Goal: Transaction & Acquisition: Purchase product/service

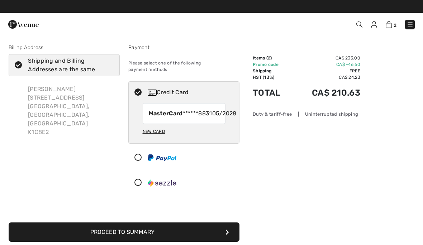
click at [191, 115] on span "MasterCard ******8831" at bounding box center [181, 113] width 64 height 9
click at [188, 92] on div "Credit Card" at bounding box center [184, 93] width 111 height 22
radio input "true"
click at [231, 232] on button "Proceed to Summary" at bounding box center [124, 232] width 231 height 19
click at [135, 236] on button "Proceed to Summary" at bounding box center [124, 232] width 231 height 19
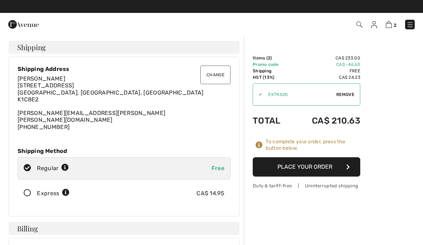
click at [328, 171] on button "Place Your Order" at bounding box center [307, 167] width 108 height 19
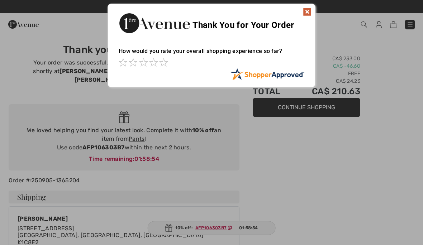
click at [311, 8] on img at bounding box center [307, 12] width 9 height 9
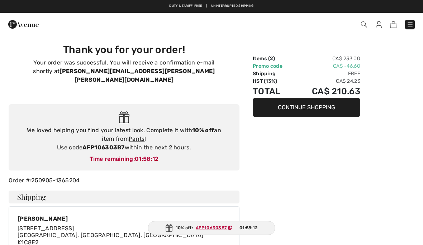
click at [412, 28] on img at bounding box center [410, 24] width 7 height 7
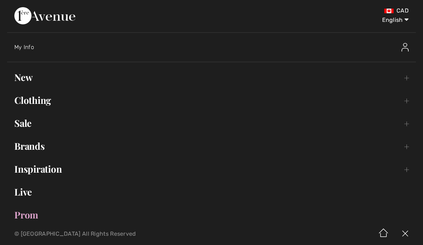
click at [41, 103] on link "Clothing Toggle submenu" at bounding box center [211, 101] width 409 height 16
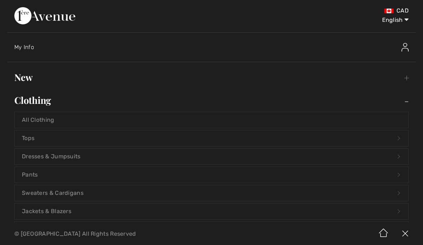
click at [40, 175] on link "Pants Open submenu" at bounding box center [212, 175] width 394 height 16
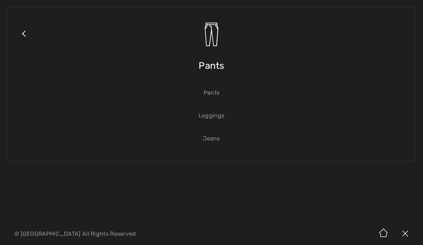
click at [218, 93] on link "Pants" at bounding box center [212, 93] width 394 height 16
click at [216, 94] on link "Pants" at bounding box center [212, 93] width 394 height 16
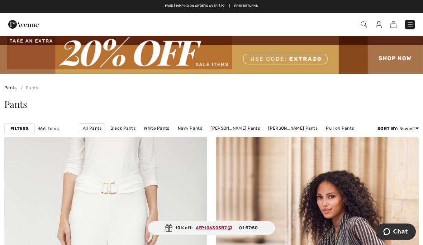
click at [323, 130] on link "Pull on Pants" at bounding box center [340, 128] width 35 height 9
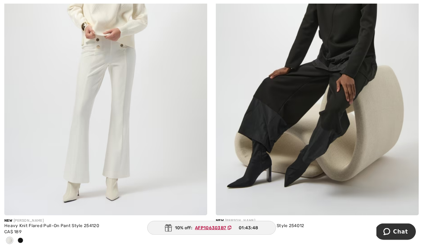
scroll to position [1581, 0]
click at [121, 122] on img at bounding box center [105, 63] width 203 height 305
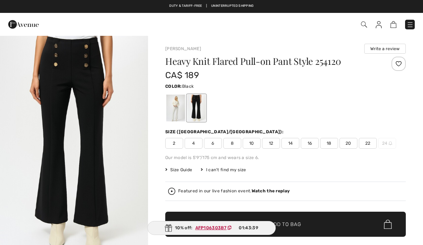
checkbox input "true"
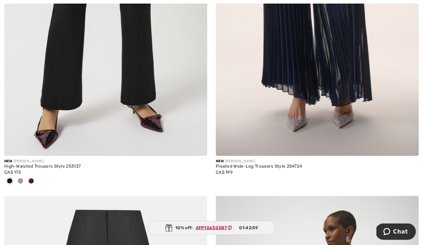
scroll to position [2384, 0]
click at [74, 104] on img at bounding box center [105, 3] width 203 height 305
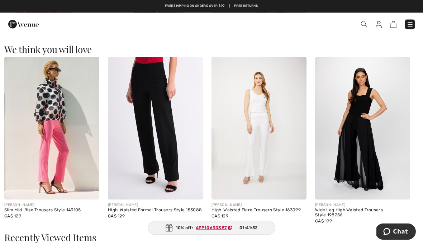
scroll to position [601, 0]
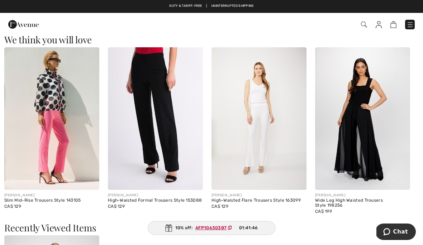
click at [171, 134] on img at bounding box center [155, 118] width 95 height 143
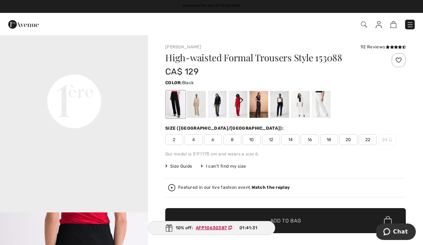
scroll to position [490, 0]
click at [283, 112] on div at bounding box center [280, 104] width 19 height 27
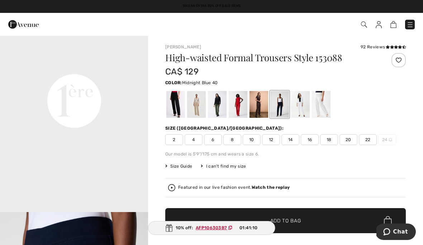
scroll to position [0, 0]
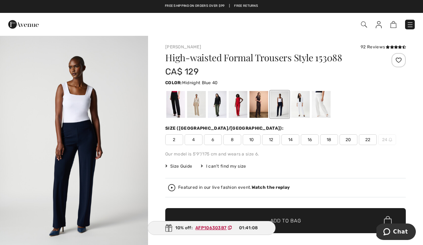
click at [264, 107] on div at bounding box center [259, 104] width 19 height 27
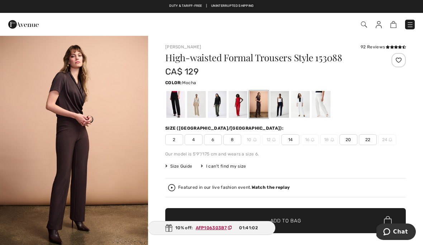
click at [221, 111] on div at bounding box center [217, 104] width 19 height 27
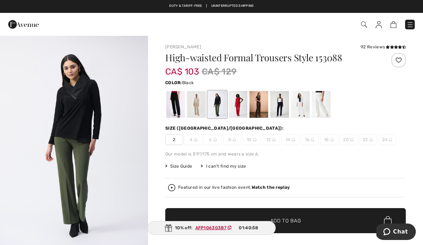
click at [181, 109] on div at bounding box center [175, 104] width 19 height 27
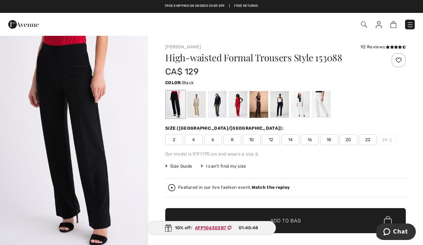
click at [289, 108] on div at bounding box center [280, 104] width 19 height 27
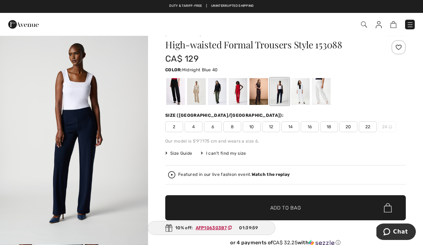
click at [198, 100] on div at bounding box center [196, 91] width 19 height 27
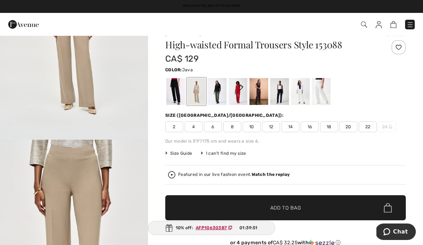
click at [241, 98] on div at bounding box center [238, 91] width 19 height 27
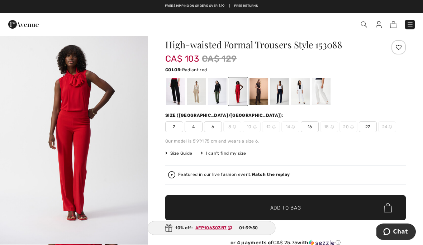
click at [259, 100] on div at bounding box center [259, 91] width 19 height 27
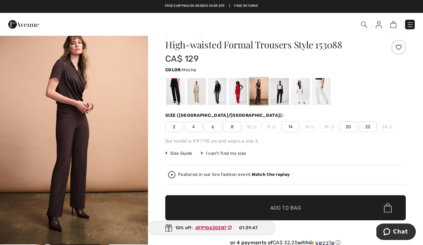
click at [286, 101] on div at bounding box center [280, 91] width 19 height 27
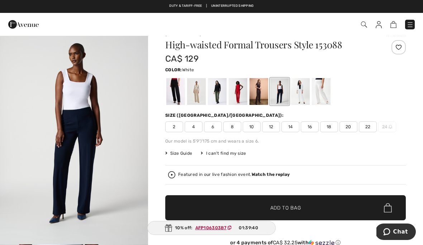
click at [305, 98] on div at bounding box center [300, 91] width 19 height 27
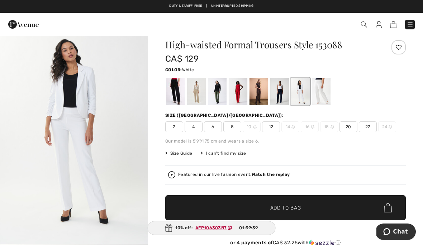
click at [323, 96] on div at bounding box center [321, 91] width 19 height 27
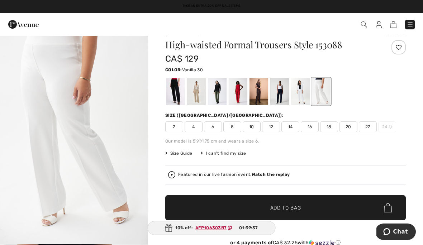
click at [198, 97] on div at bounding box center [196, 91] width 19 height 27
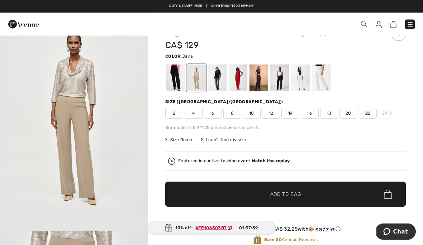
scroll to position [27, 0]
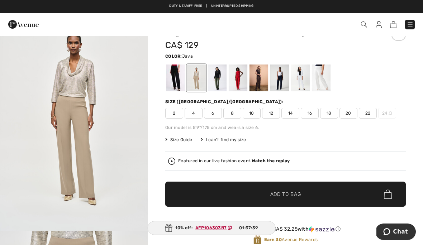
click at [261, 84] on div at bounding box center [259, 78] width 19 height 27
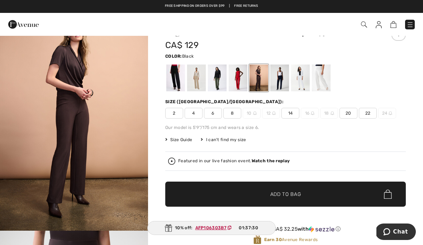
click at [178, 83] on div at bounding box center [175, 78] width 19 height 27
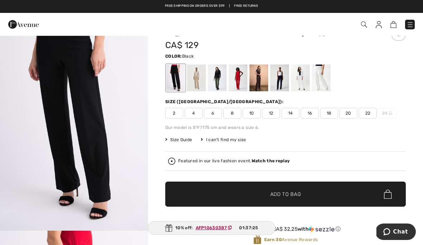
click at [258, 118] on span "10" at bounding box center [252, 113] width 18 height 11
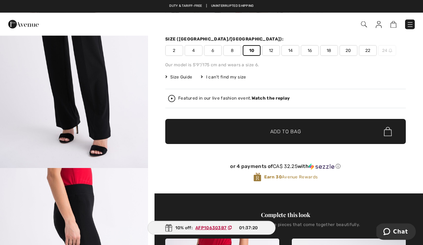
scroll to position [91, 0]
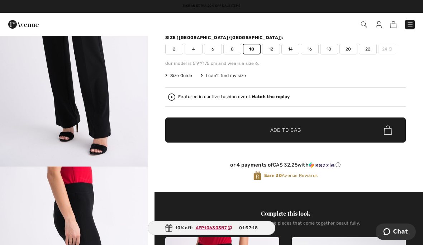
click at [235, 100] on div "Featured in our live fashion event. Watch the replay" at bounding box center [285, 97] width 235 height 7
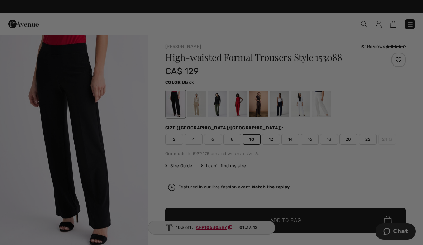
scroll to position [0, 0]
checkbox input "true"
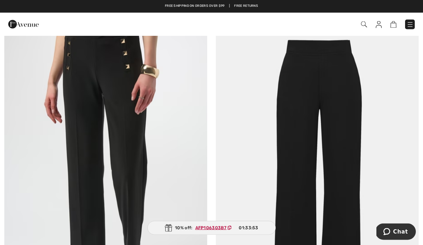
scroll to position [461, 0]
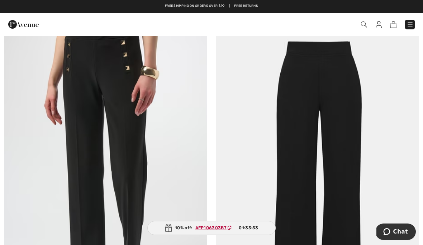
click at [318, 92] on img at bounding box center [317, 173] width 203 height 305
click at [299, 202] on img at bounding box center [317, 173] width 203 height 305
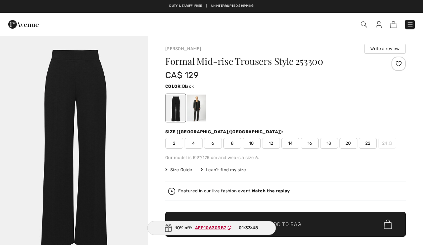
checkbox input "true"
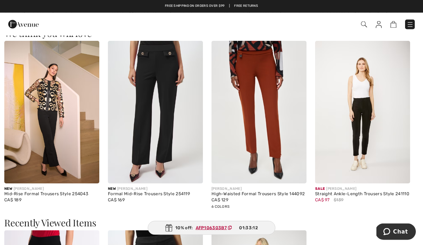
scroll to position [876, 0]
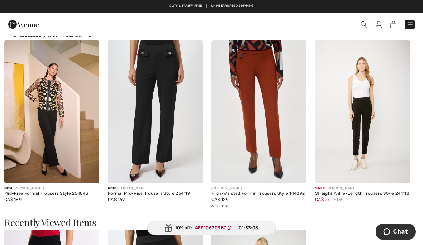
click at [256, 124] on img at bounding box center [259, 112] width 95 height 143
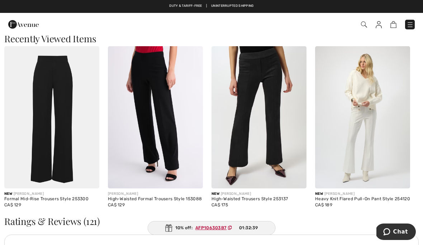
scroll to position [1065, 0]
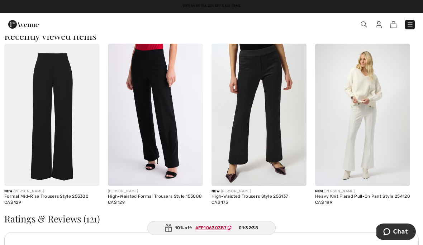
click at [269, 72] on img at bounding box center [259, 115] width 95 height 143
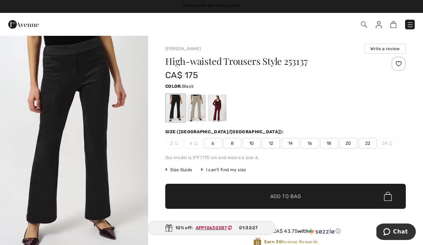
click at [221, 117] on div at bounding box center [217, 108] width 19 height 27
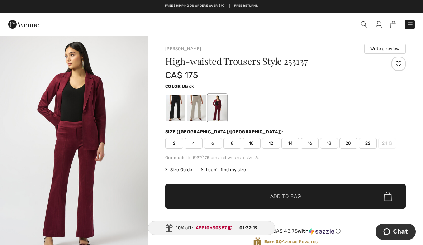
click at [180, 112] on div at bounding box center [175, 108] width 19 height 27
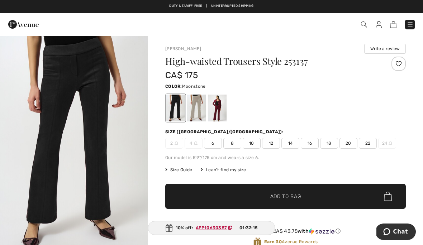
click at [199, 117] on div at bounding box center [196, 108] width 19 height 27
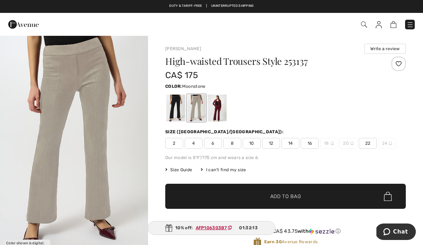
click at [221, 110] on div at bounding box center [217, 108] width 19 height 27
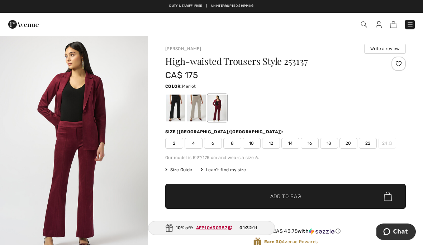
click at [184, 118] on div at bounding box center [175, 108] width 19 height 27
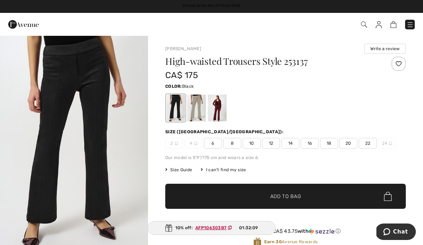
click at [198, 115] on div at bounding box center [196, 108] width 19 height 27
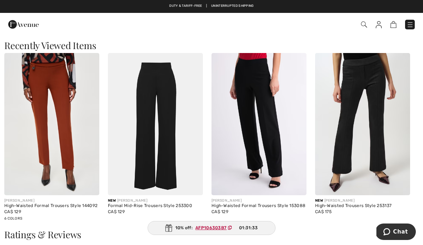
scroll to position [797, 0]
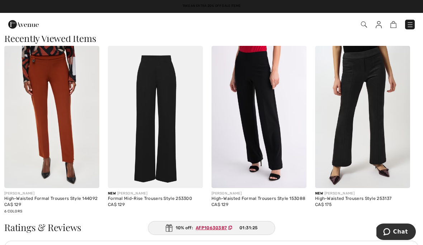
click at [275, 114] on img at bounding box center [259, 117] width 95 height 143
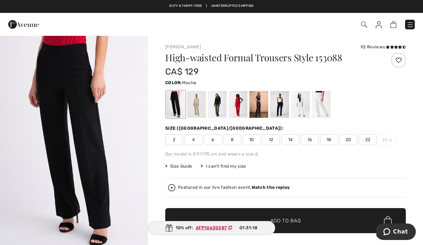
click at [264, 113] on div at bounding box center [259, 104] width 19 height 27
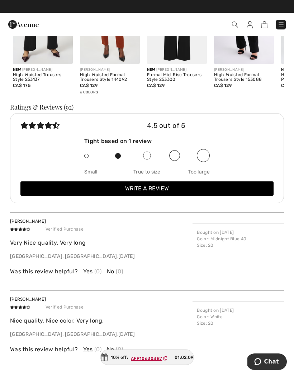
scroll to position [1062, 0]
